Goal: Task Accomplishment & Management: Use online tool/utility

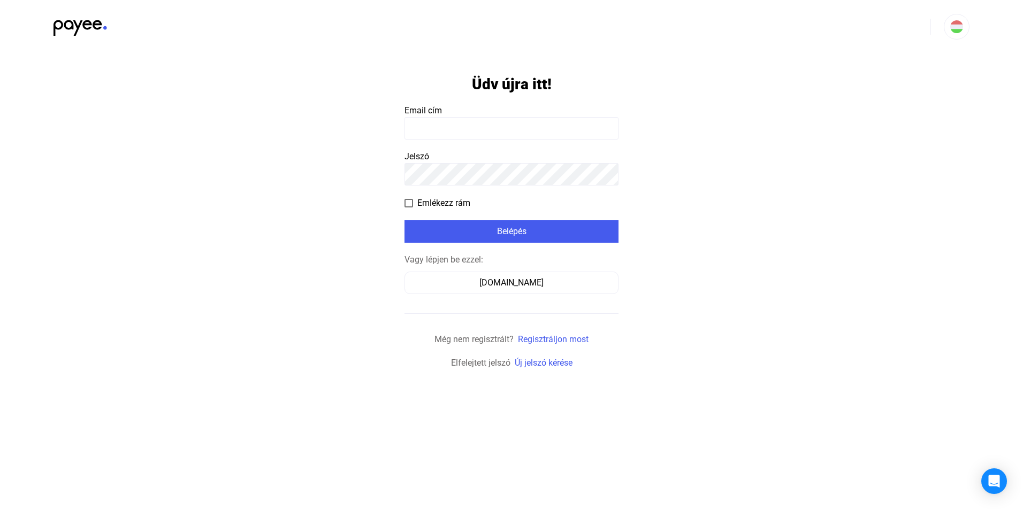
type input "**********"
click at [408, 204] on span at bounding box center [409, 203] width 9 height 9
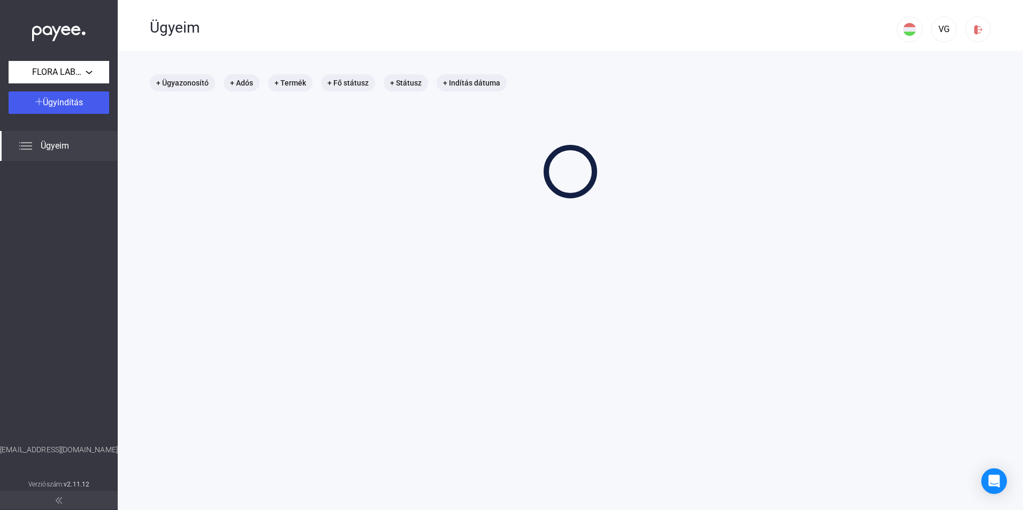
click at [506, 235] on main "+ Ügyazonosító + Adós + Termék + Fő státusz + Státusz + Indítás dátuma" at bounding box center [570, 306] width 905 height 510
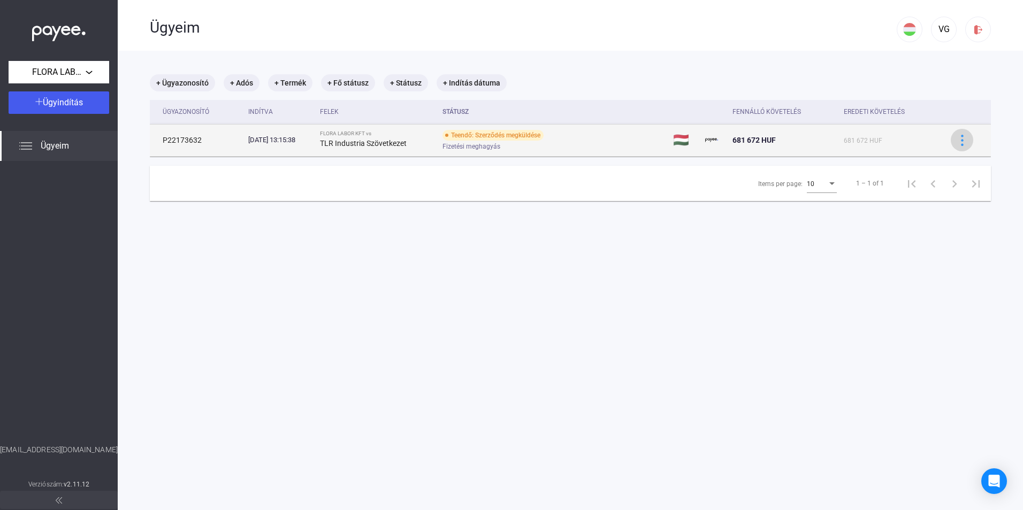
click at [957, 140] on img at bounding box center [962, 140] width 11 height 11
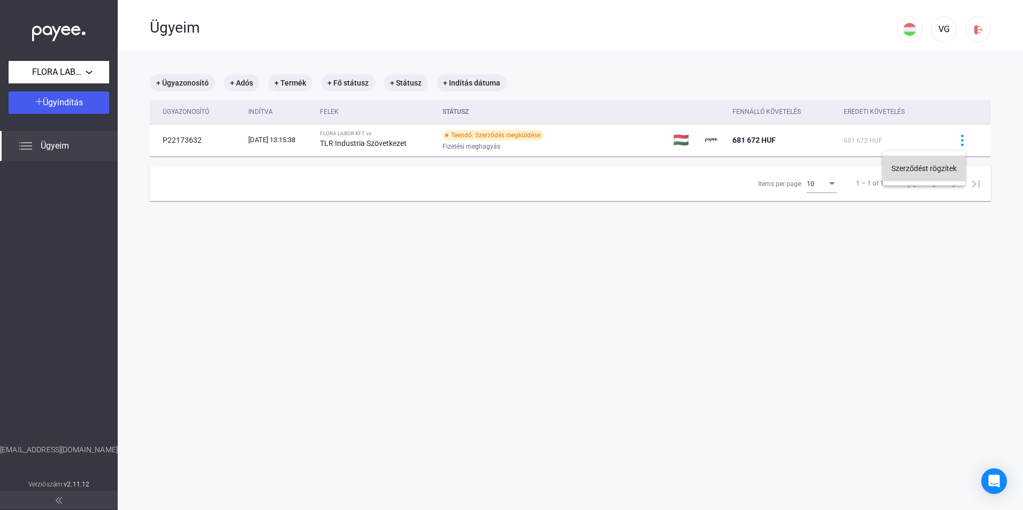
click at [910, 167] on button "Szerződést rögzítek" at bounding box center [924, 169] width 82 height 26
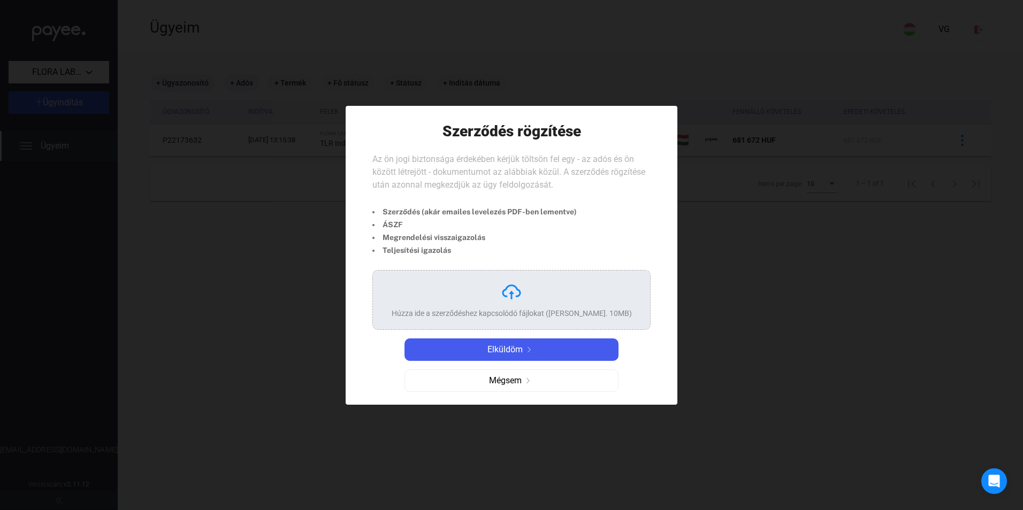
click at [736, 410] on div at bounding box center [511, 255] width 1023 height 510
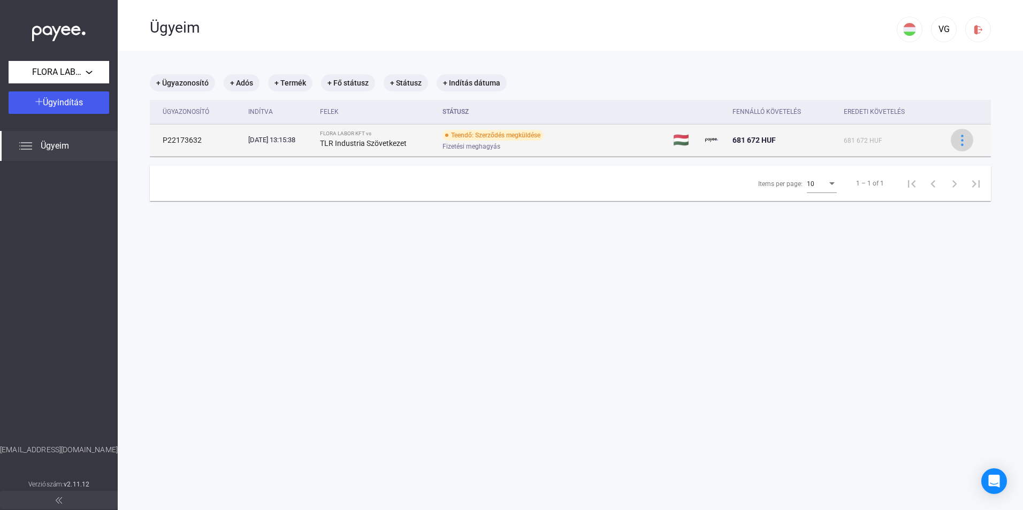
click at [957, 142] on img at bounding box center [962, 140] width 11 height 11
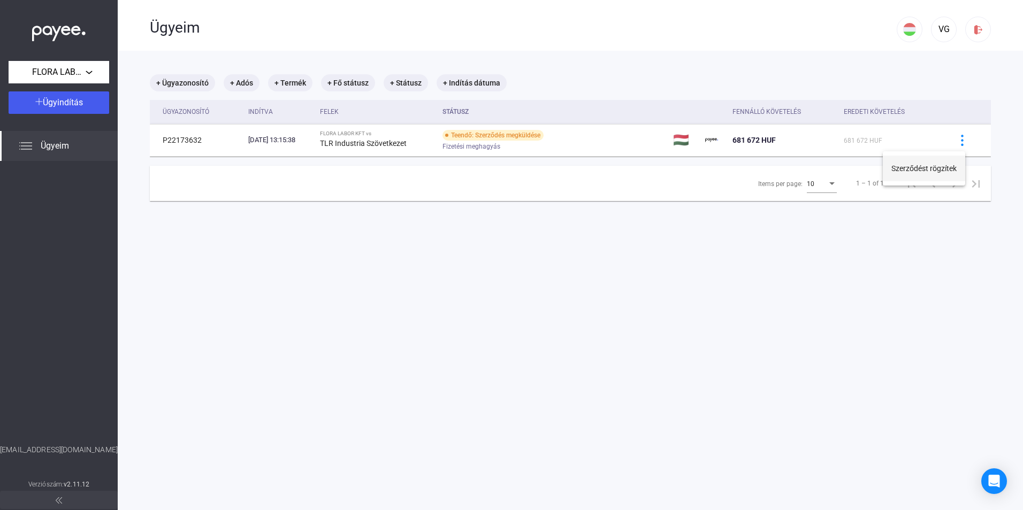
click at [920, 169] on button "Szerződést rögzítek" at bounding box center [924, 169] width 82 height 26
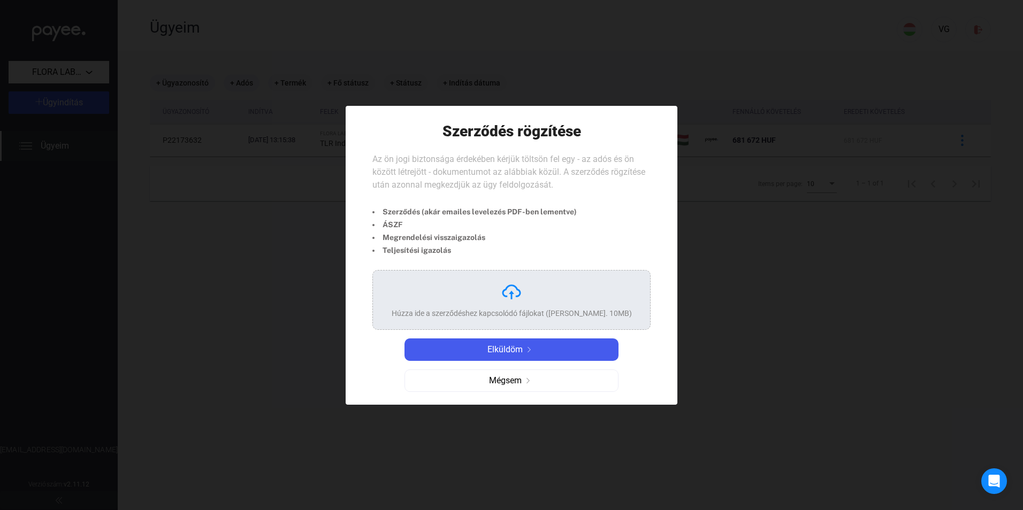
click at [826, 311] on div at bounding box center [511, 255] width 1023 height 510
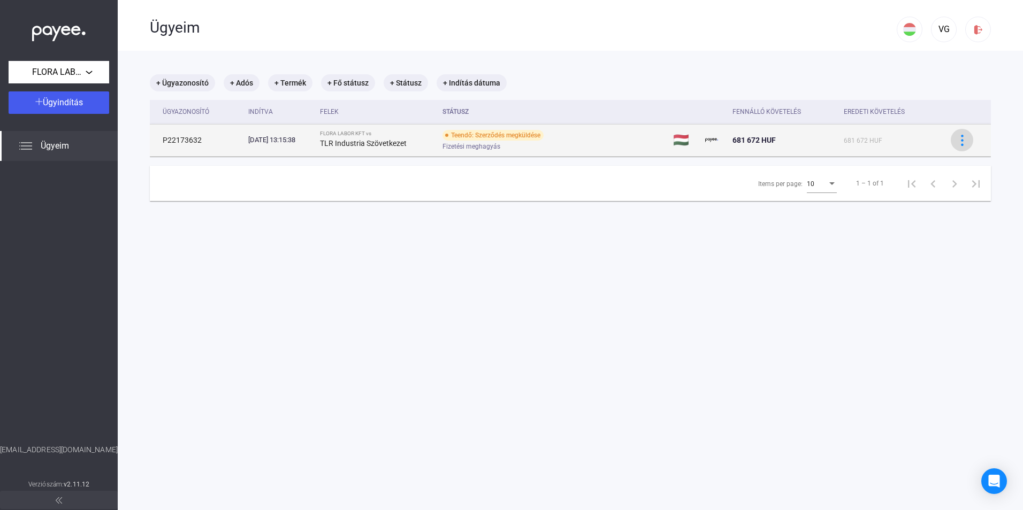
click at [957, 140] on img at bounding box center [962, 140] width 11 height 11
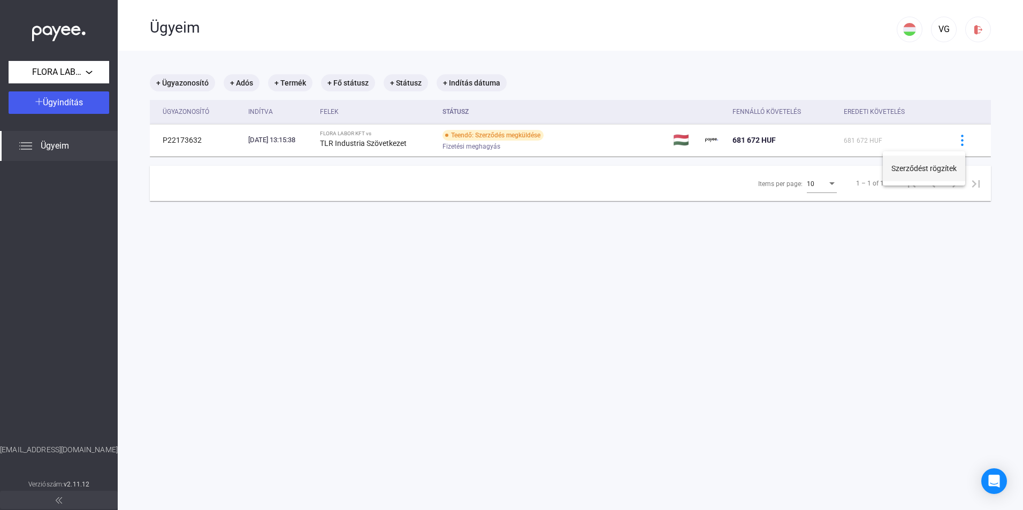
click at [921, 167] on button "Szerződést rögzítek" at bounding box center [924, 169] width 82 height 26
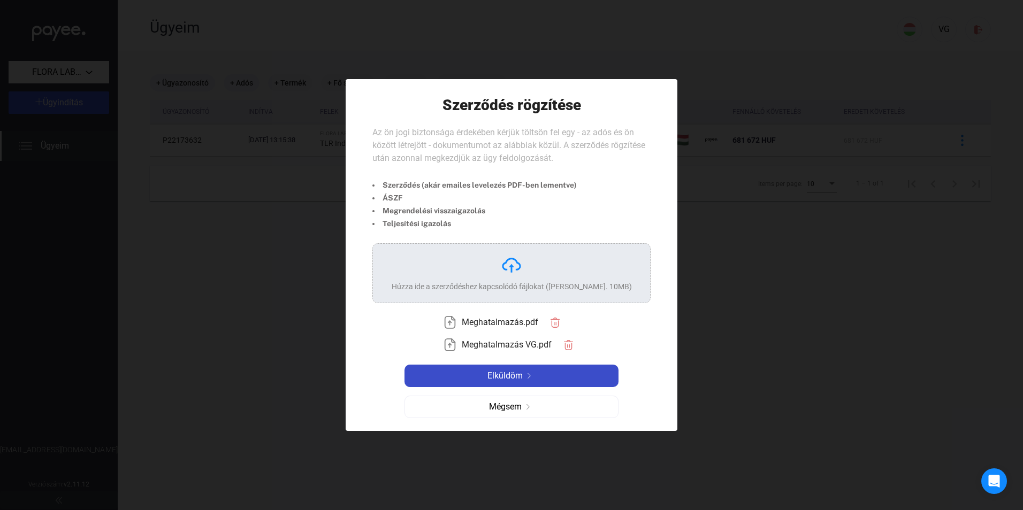
click at [530, 376] on img at bounding box center [529, 375] width 13 height 5
